Goal: Check status: Check status

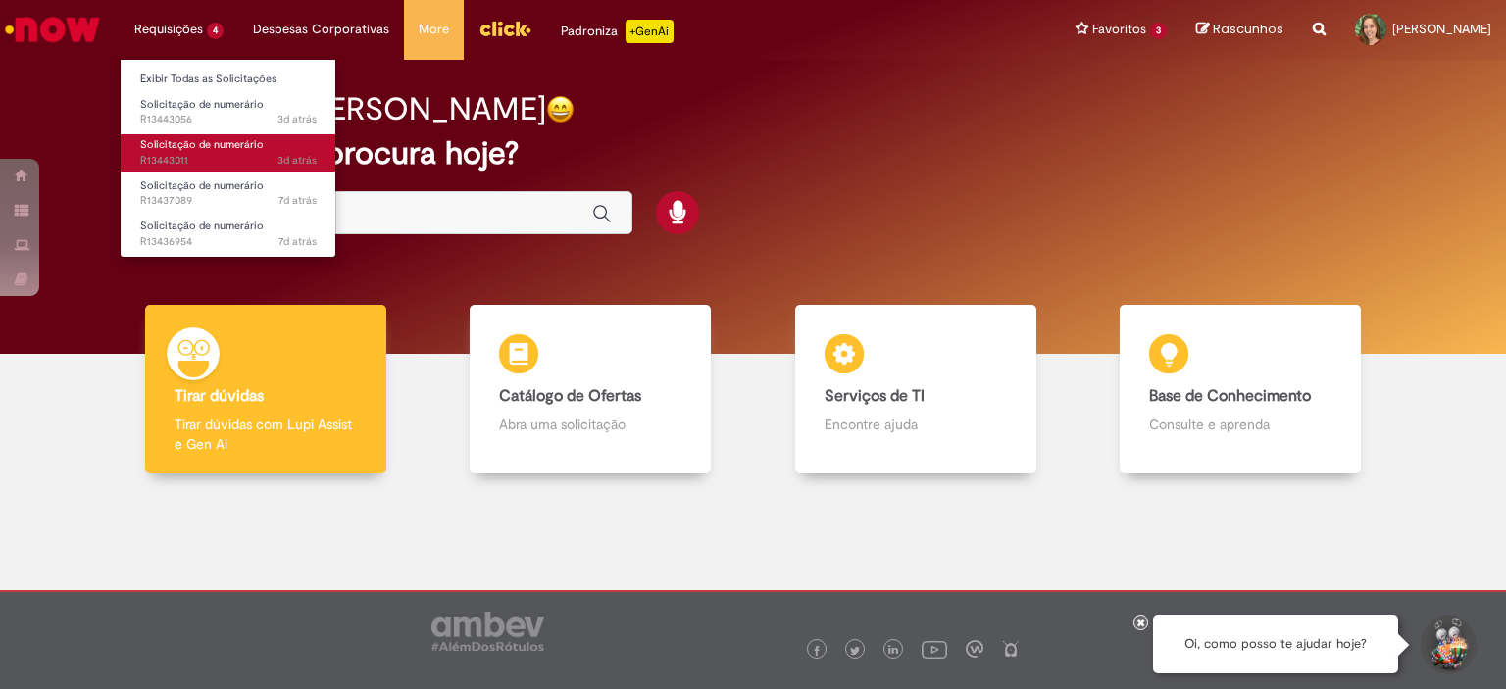
click at [200, 144] on span "Solicitação de numerário" at bounding box center [202, 144] width 124 height 15
click at [197, 214] on li "Solicitação de numerário 7d atrás 7 dias atrás R13436954" at bounding box center [229, 232] width 216 height 40
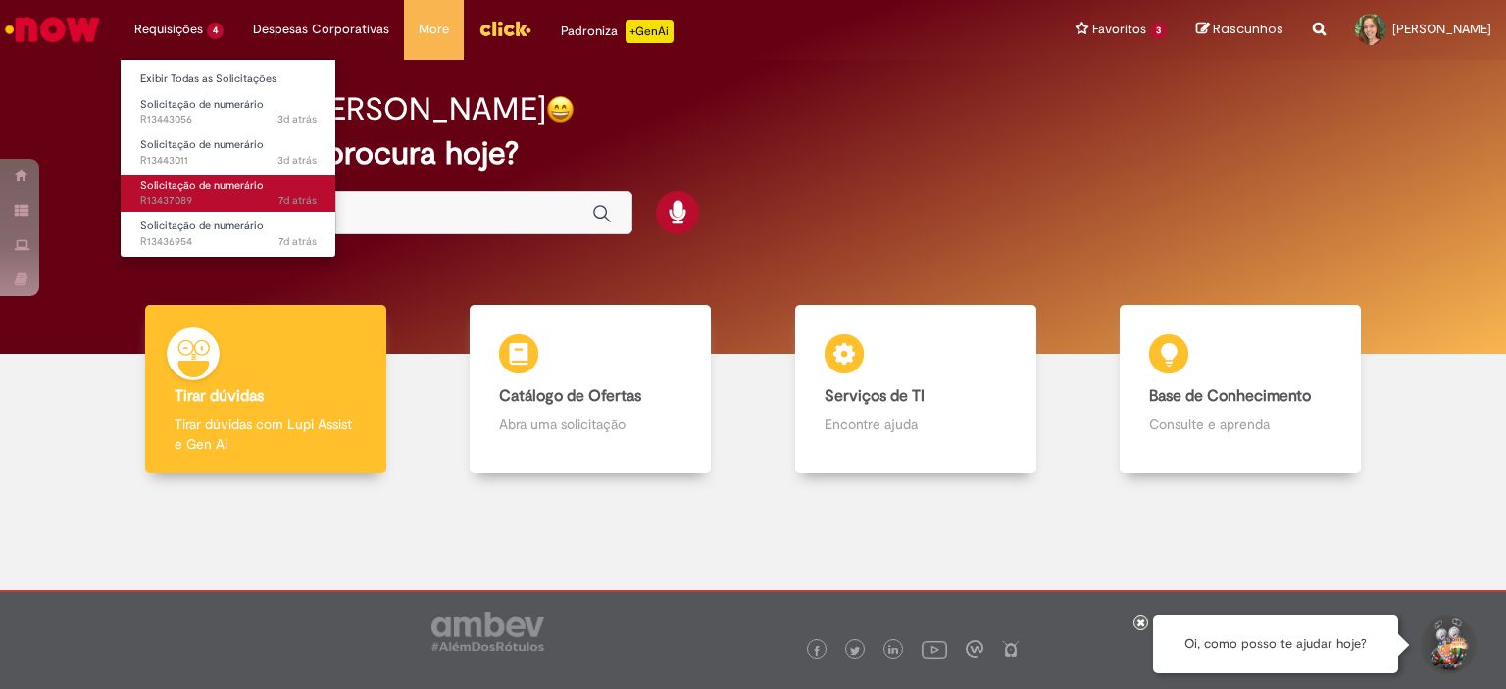
click at [202, 192] on link "Solicitação de numerário 7d atrás 7 dias atrás R13437089" at bounding box center [229, 193] width 216 height 36
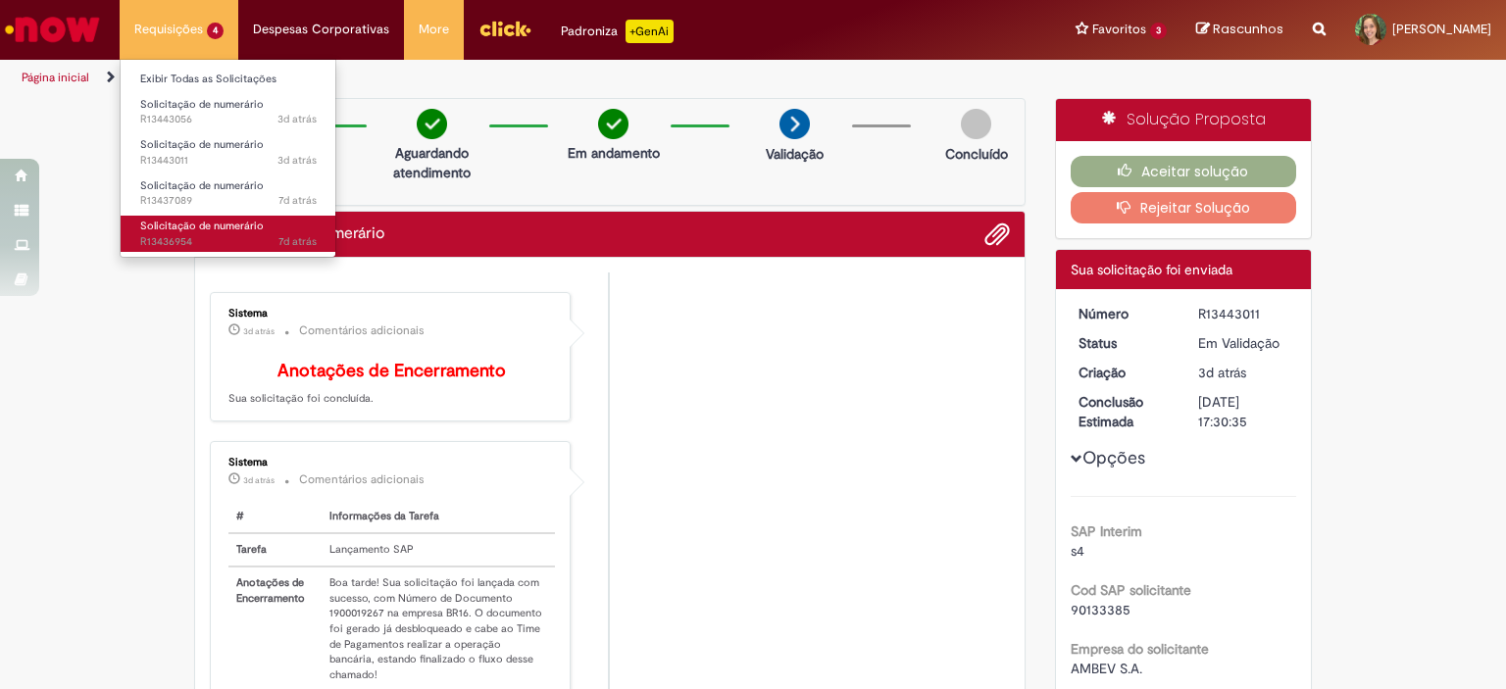
click at [224, 225] on span "Solicitação de numerário" at bounding box center [202, 226] width 124 height 15
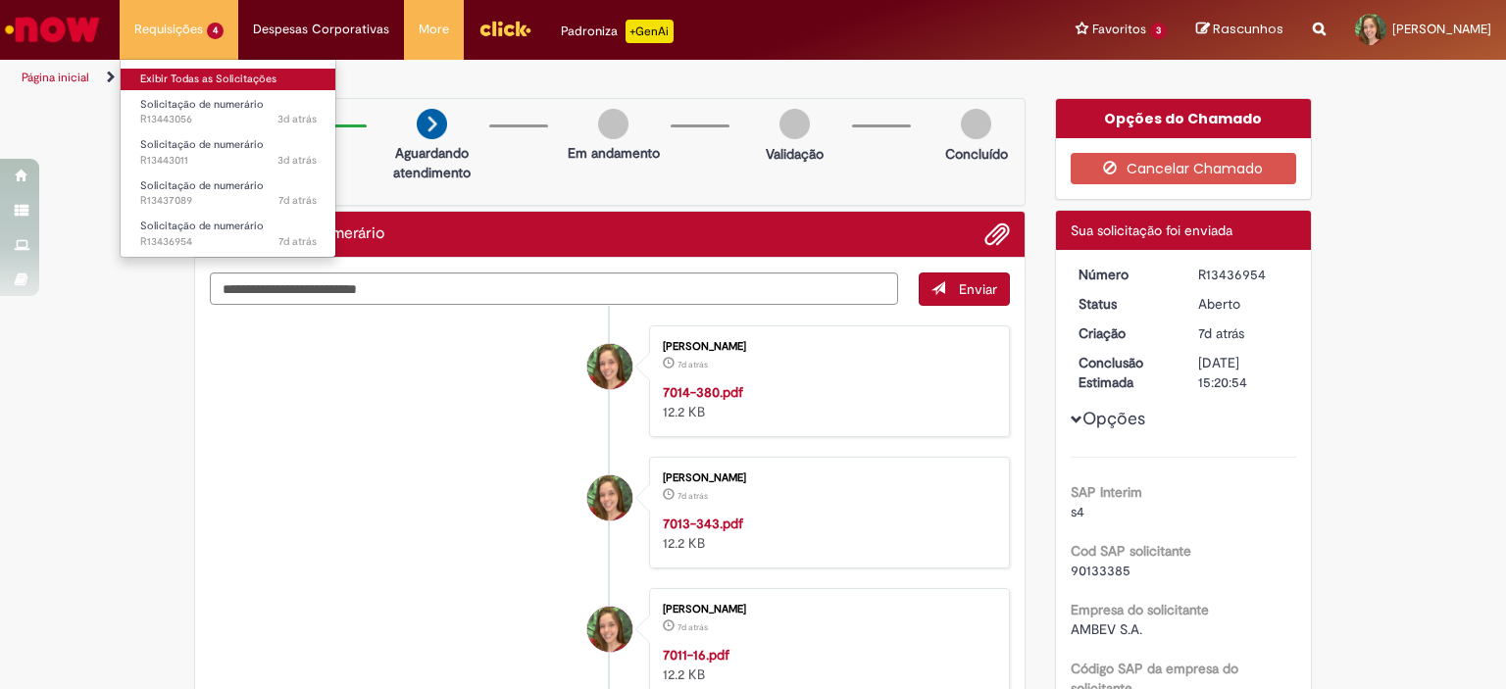
click at [216, 75] on link "Exibir Todas as Solicitações" at bounding box center [229, 80] width 216 height 22
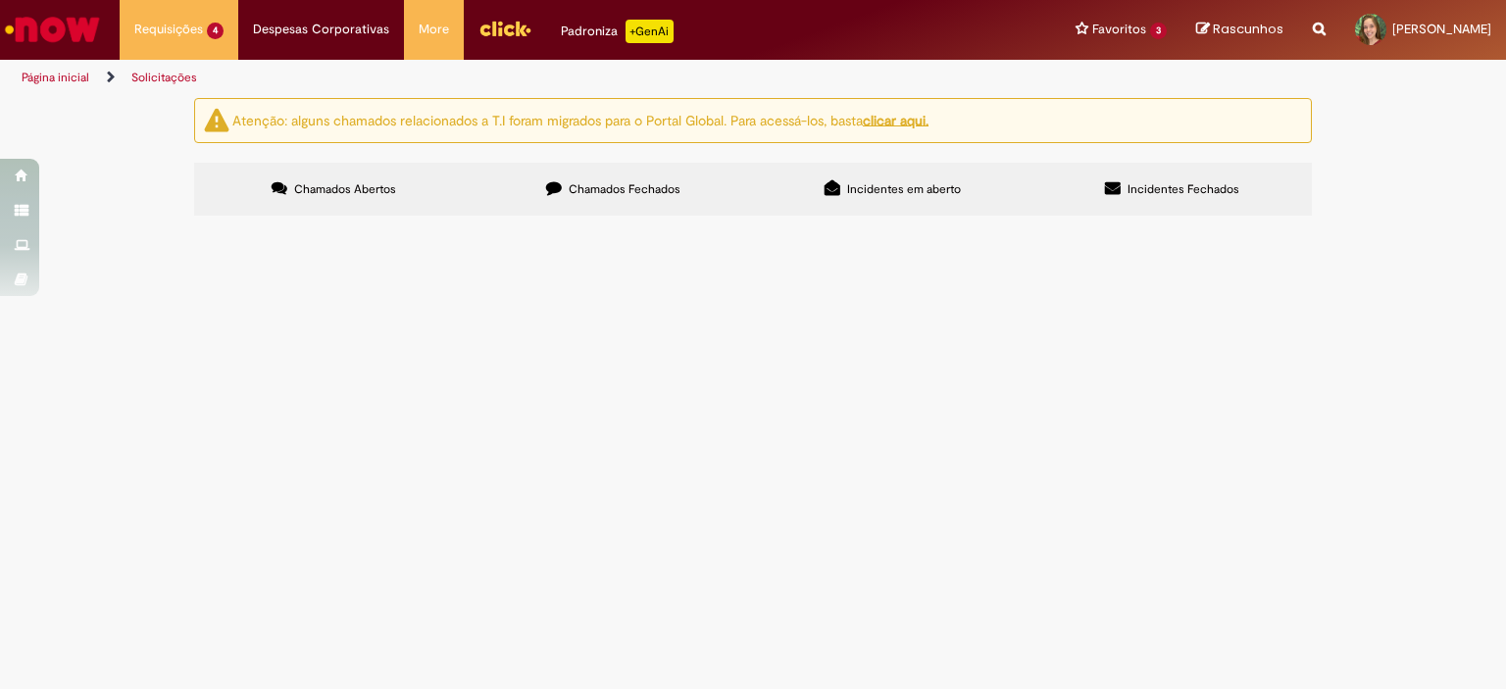
click at [614, 190] on span "Chamados Fechados" at bounding box center [625, 189] width 112 height 16
click at [0, 0] on span "Pagamento multpex Julho" at bounding box center [0, 0] width 0 height 0
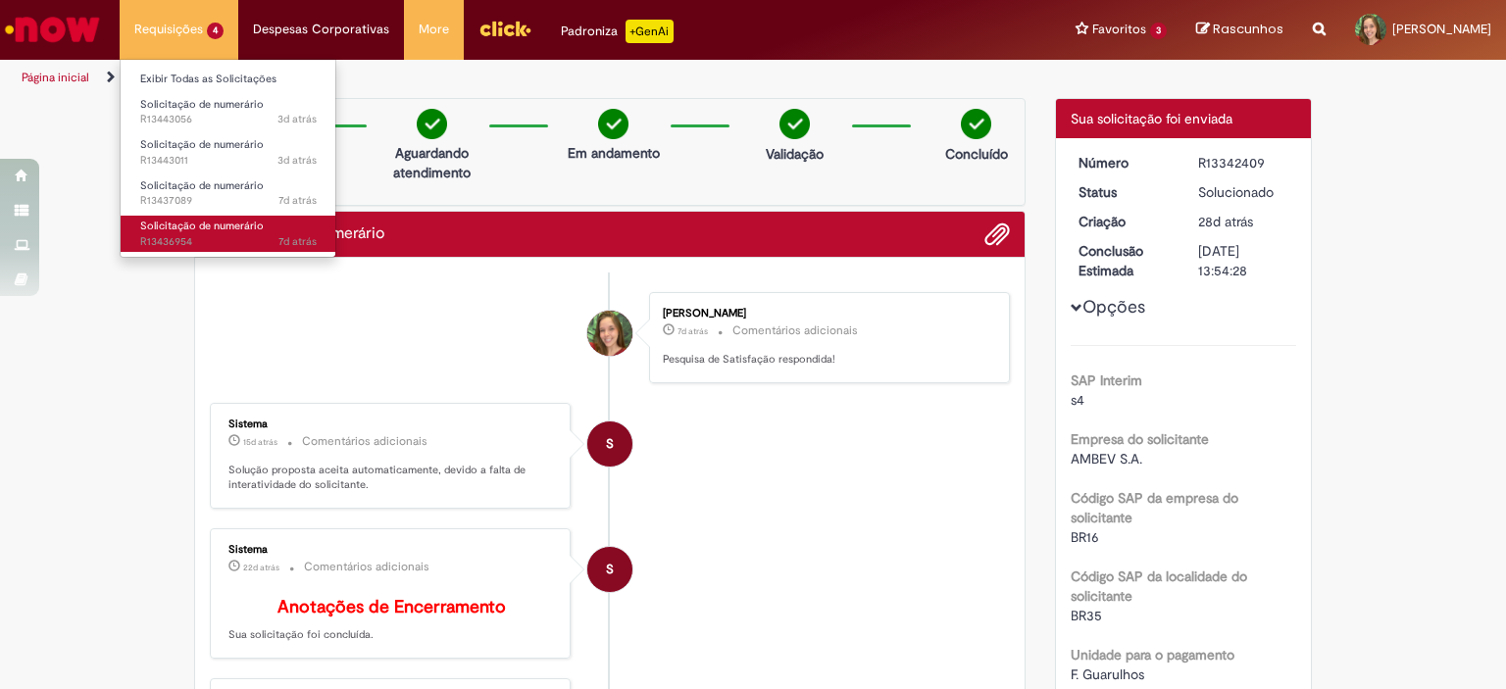
click at [188, 226] on span "Solicitação de numerário" at bounding box center [202, 226] width 124 height 15
